Goal: Task Accomplishment & Management: Manage account settings

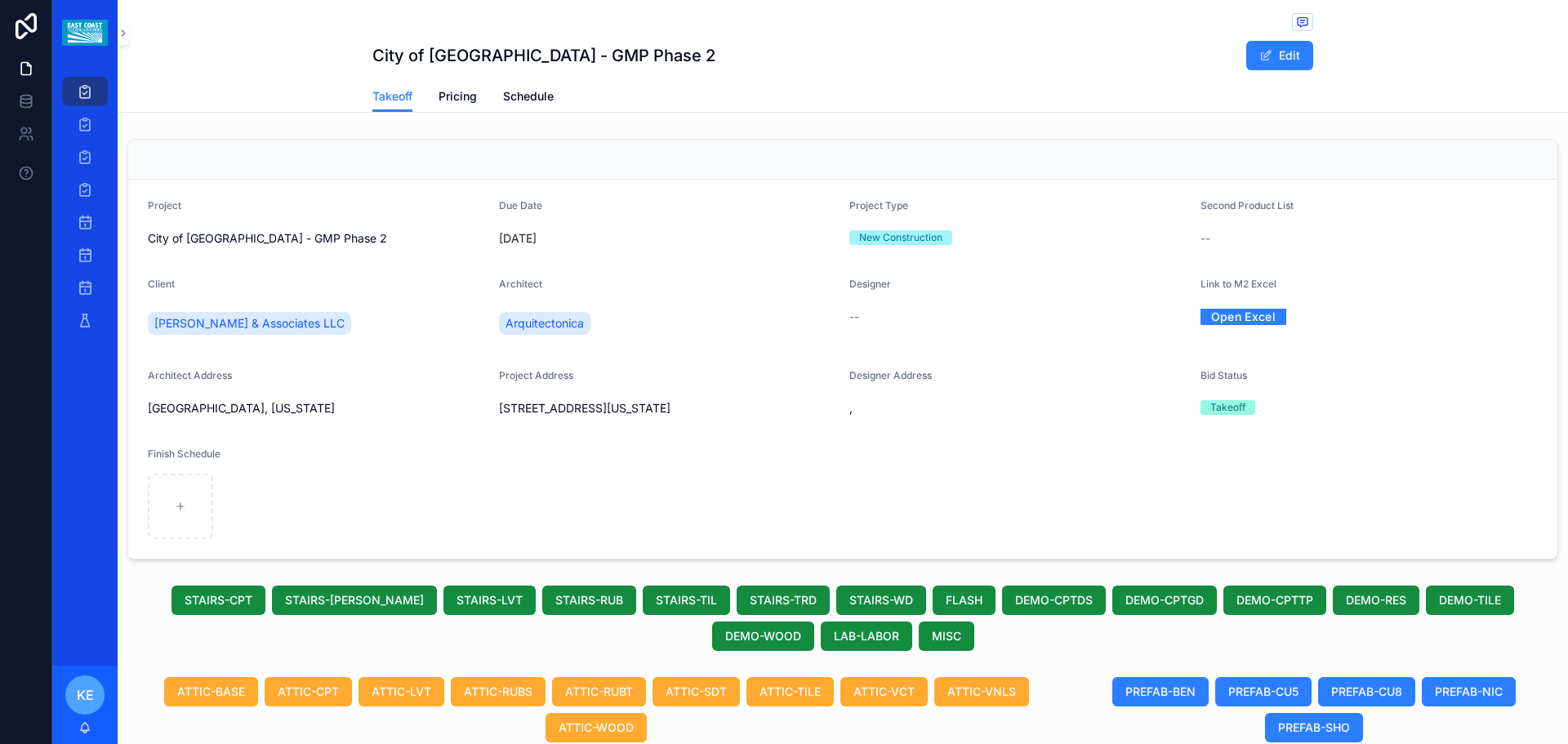
scroll to position [1060, 0]
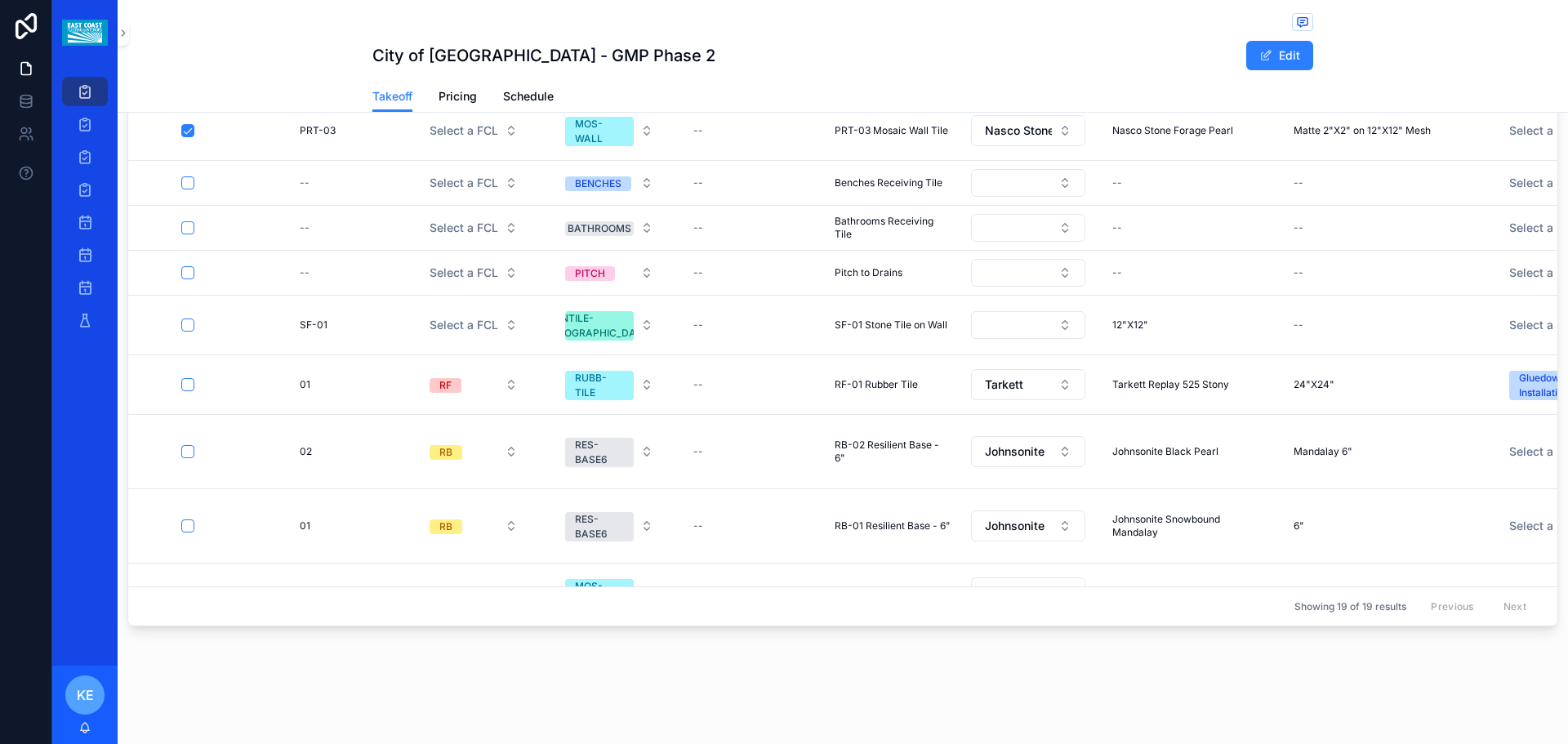
click at [0, 0] on icon "scrollable content" at bounding box center [0, 0] width 0 height 0
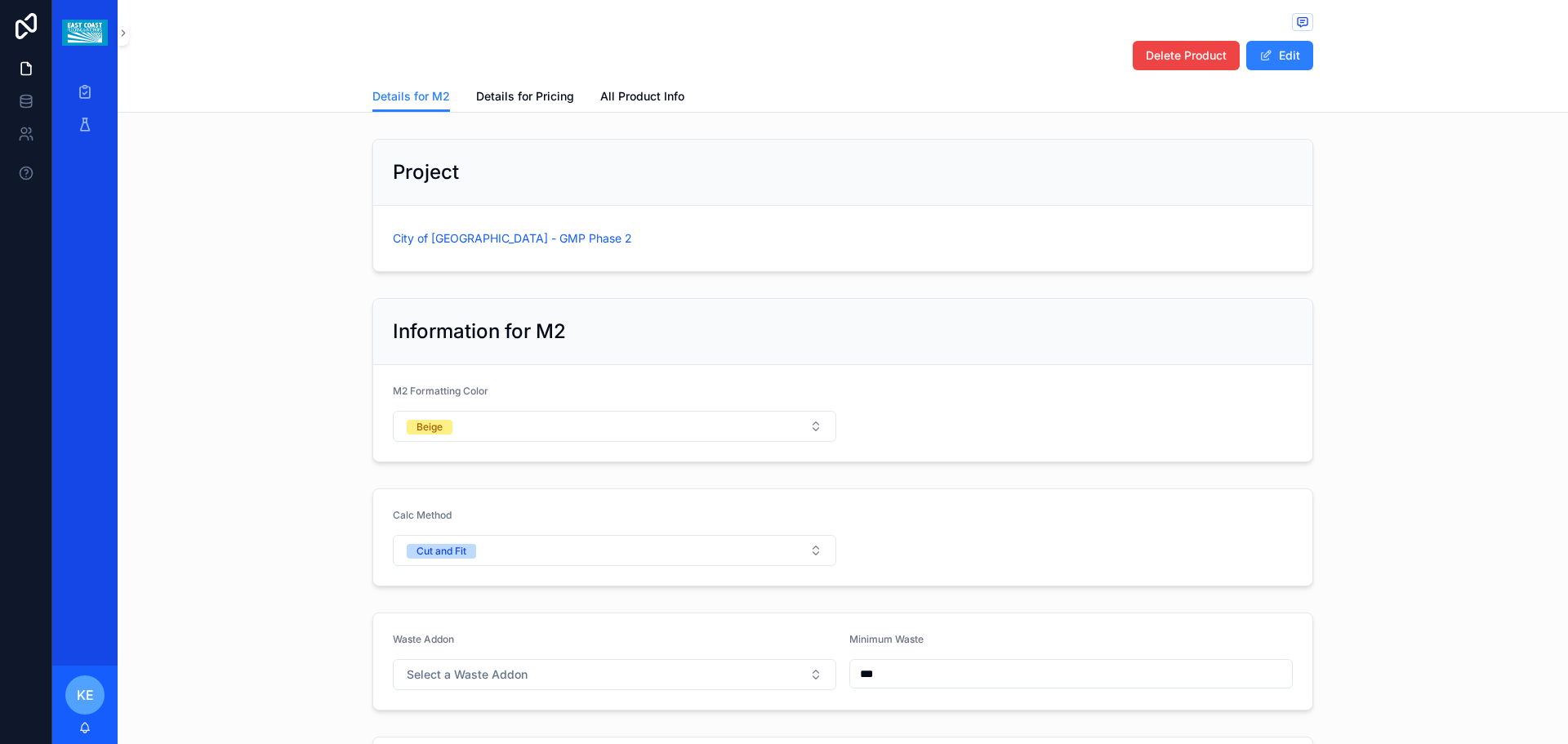
click at [1185, 34] on div "Delete Product Edit" at bounding box center [843, 40] width 941 height 81
click at [1185, 49] on span "Delete Product" at bounding box center [1187, 55] width 81 height 16
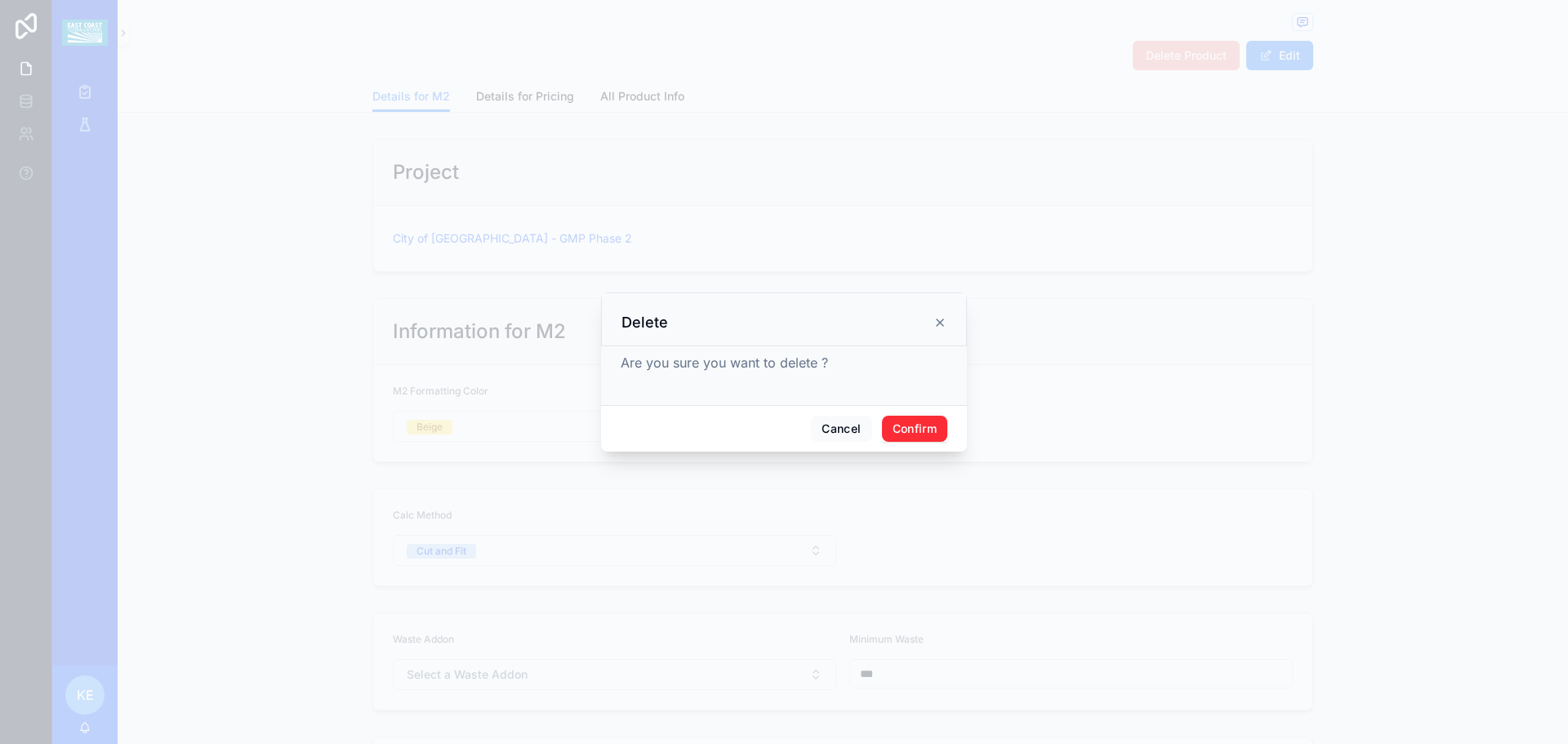
click at [913, 420] on button "Confirm" at bounding box center [915, 428] width 65 height 26
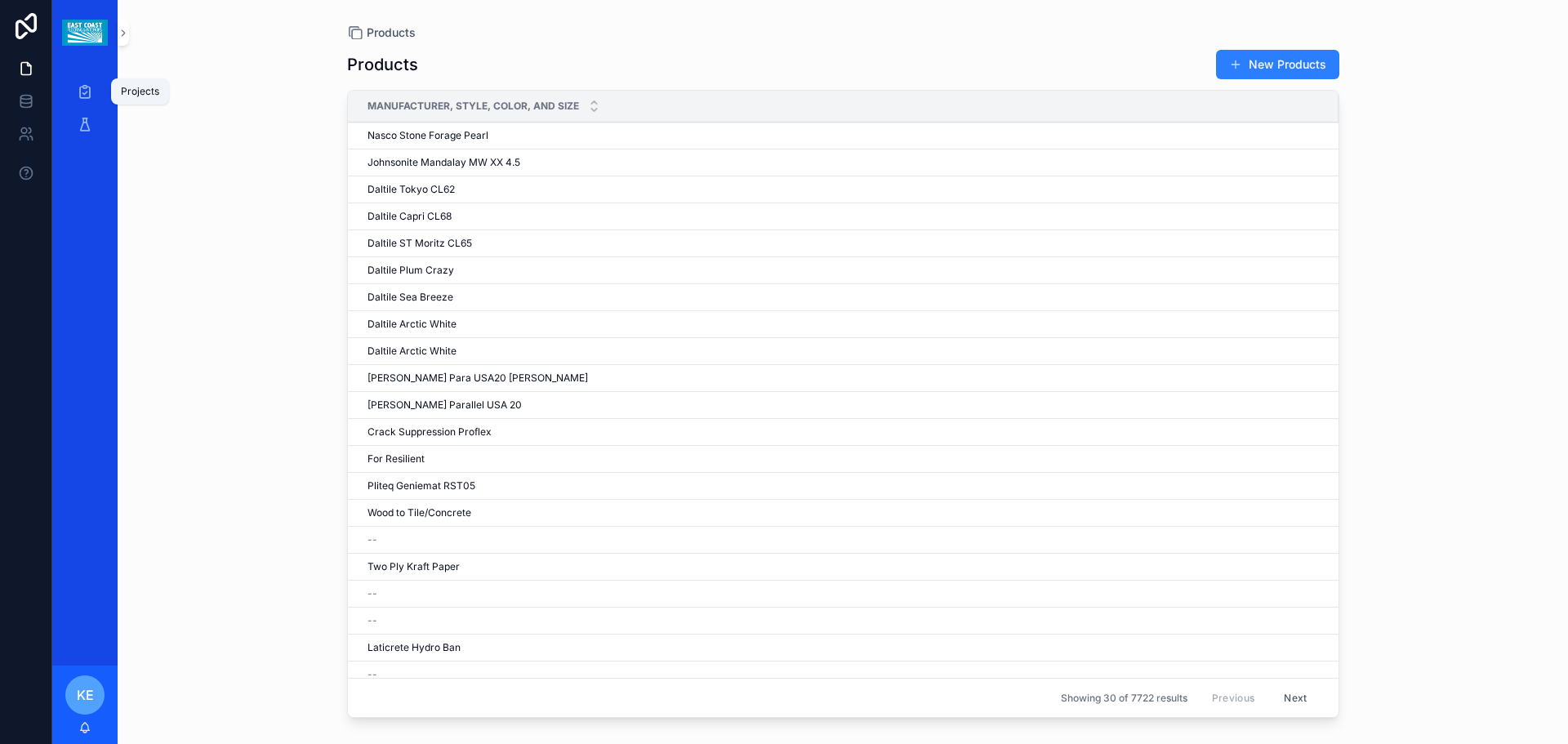
click at [85, 87] on icon "scrollable content" at bounding box center [84, 91] width 16 height 16
